Goal: Information Seeking & Learning: Learn about a topic

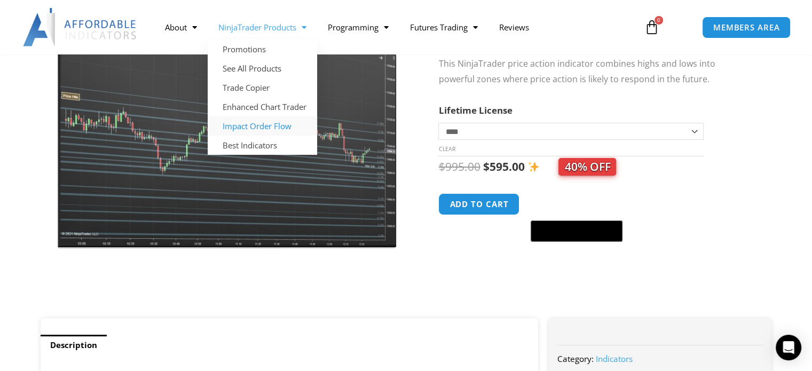
click at [250, 127] on link "Impact Order Flow" at bounding box center [262, 125] width 109 height 19
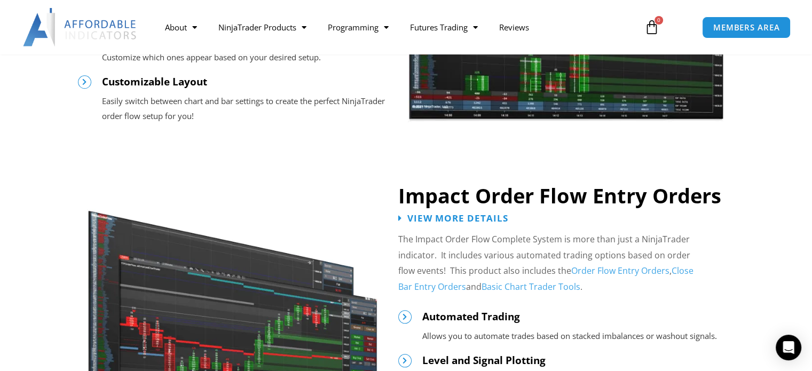
scroll to position [1067, 0]
